Goal: Navigation & Orientation: Find specific page/section

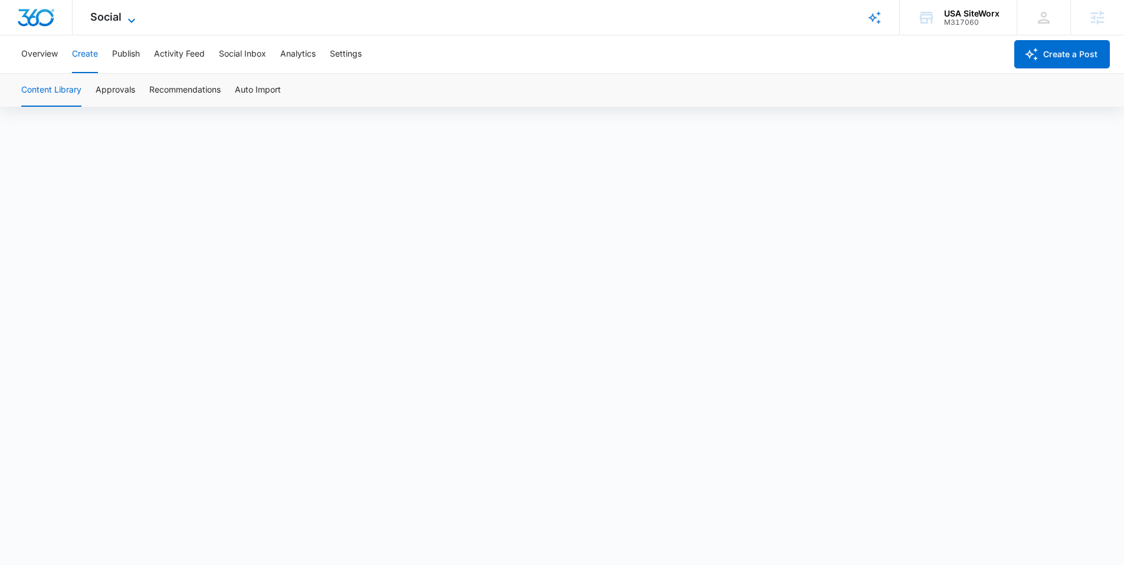
click at [111, 19] on span "Social" at bounding box center [105, 17] width 31 height 12
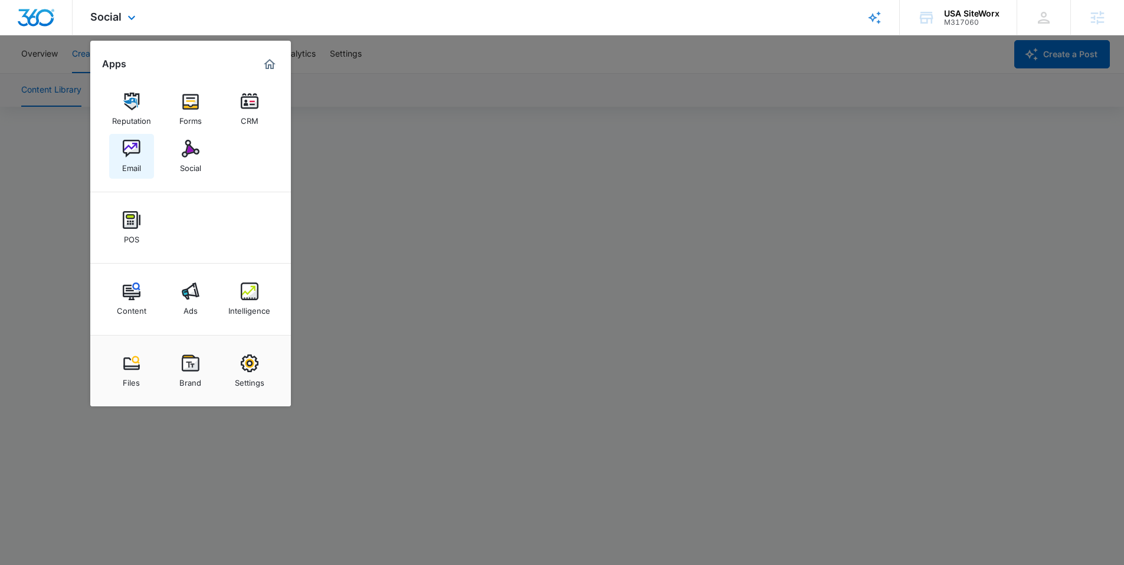
click at [125, 147] on img at bounding box center [132, 149] width 18 height 18
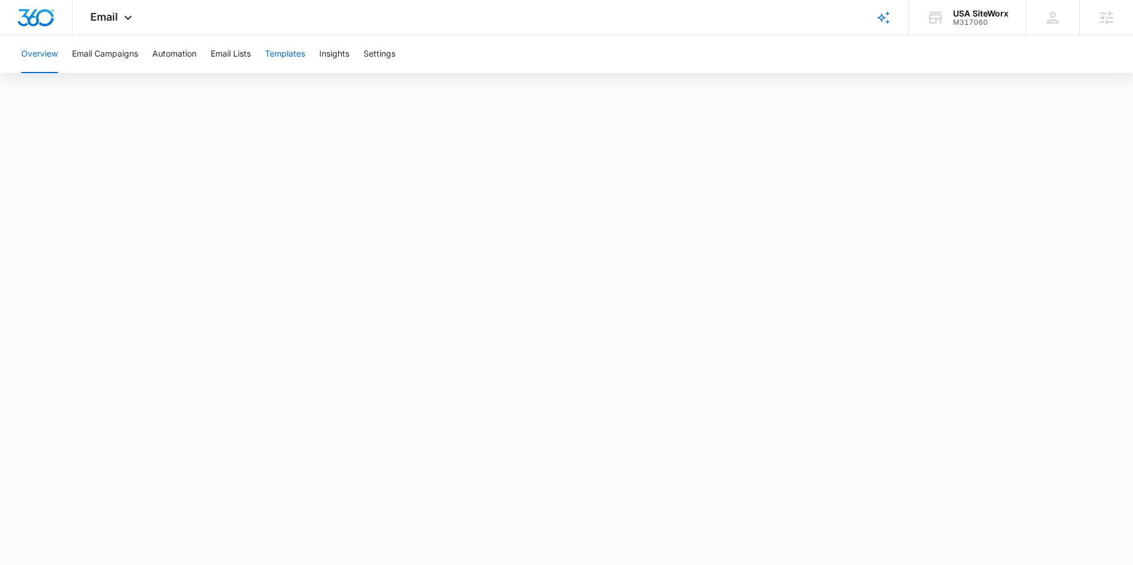
click at [282, 49] on button "Templates" at bounding box center [285, 54] width 40 height 38
click at [120, 47] on button "Email Campaigns" at bounding box center [105, 54] width 66 height 38
click at [132, 19] on icon at bounding box center [128, 21] width 14 height 14
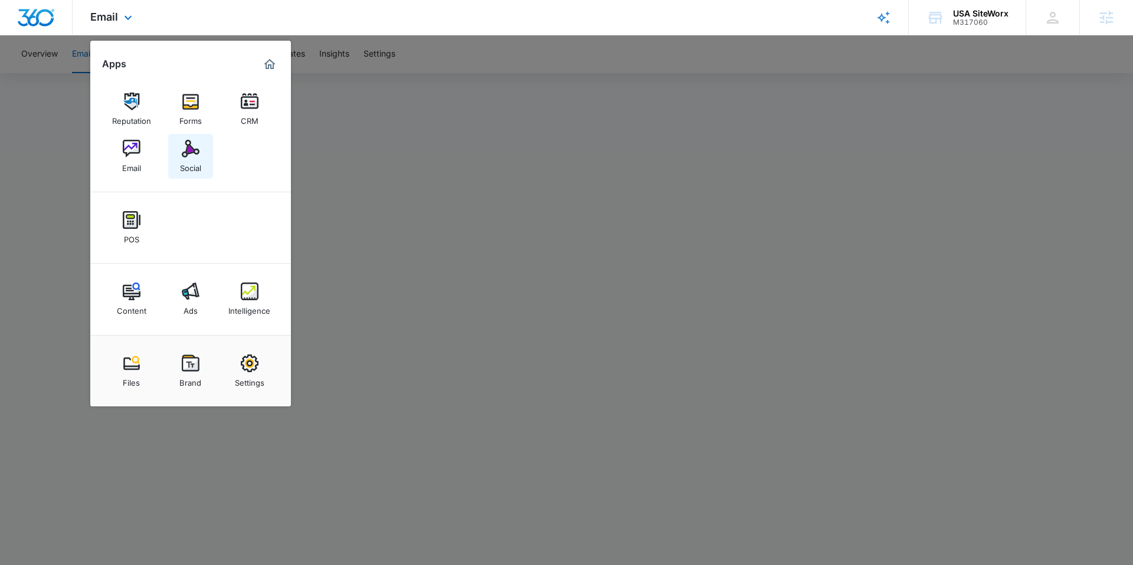
click at [198, 165] on div "Social" at bounding box center [190, 165] width 21 height 15
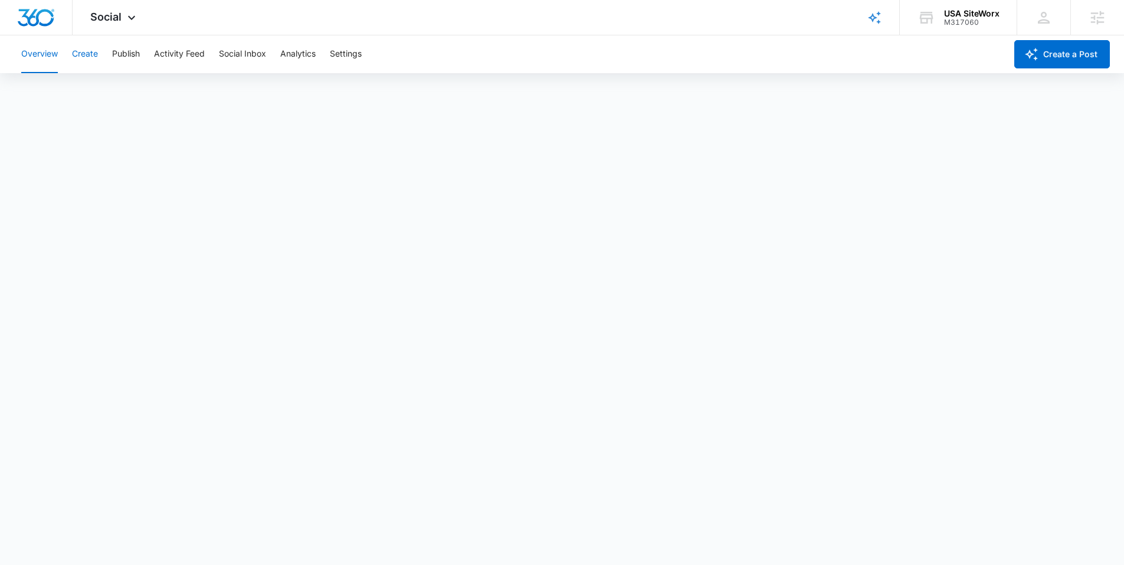
click at [88, 58] on button "Create" at bounding box center [85, 54] width 26 height 38
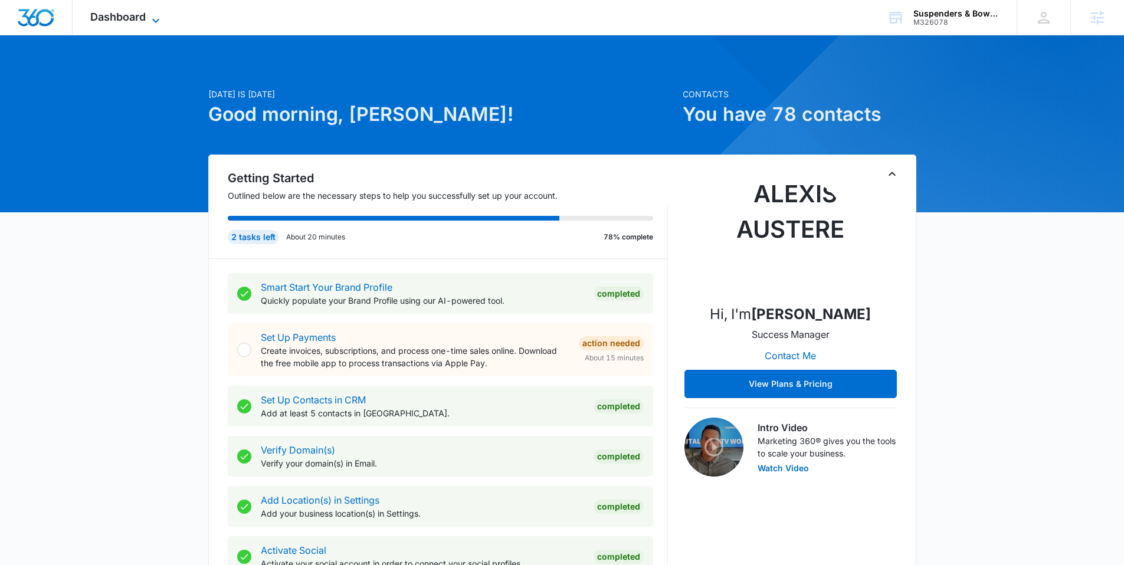
click at [124, 21] on span "Dashboard" at bounding box center [117, 17] width 55 height 12
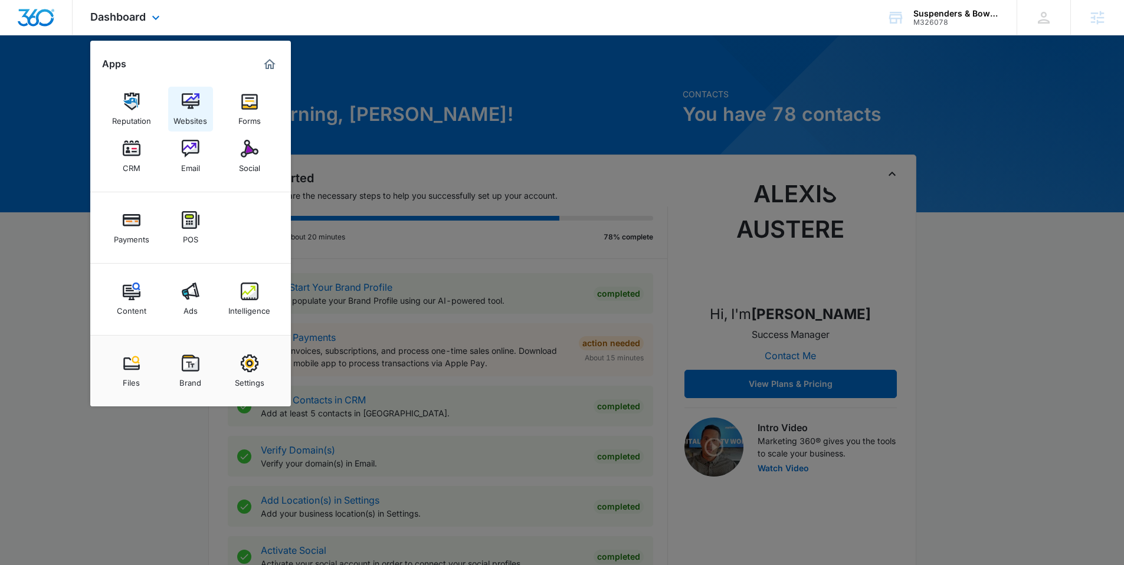
click at [190, 99] on img at bounding box center [191, 102] width 18 height 18
